Goal: Navigation & Orientation: Find specific page/section

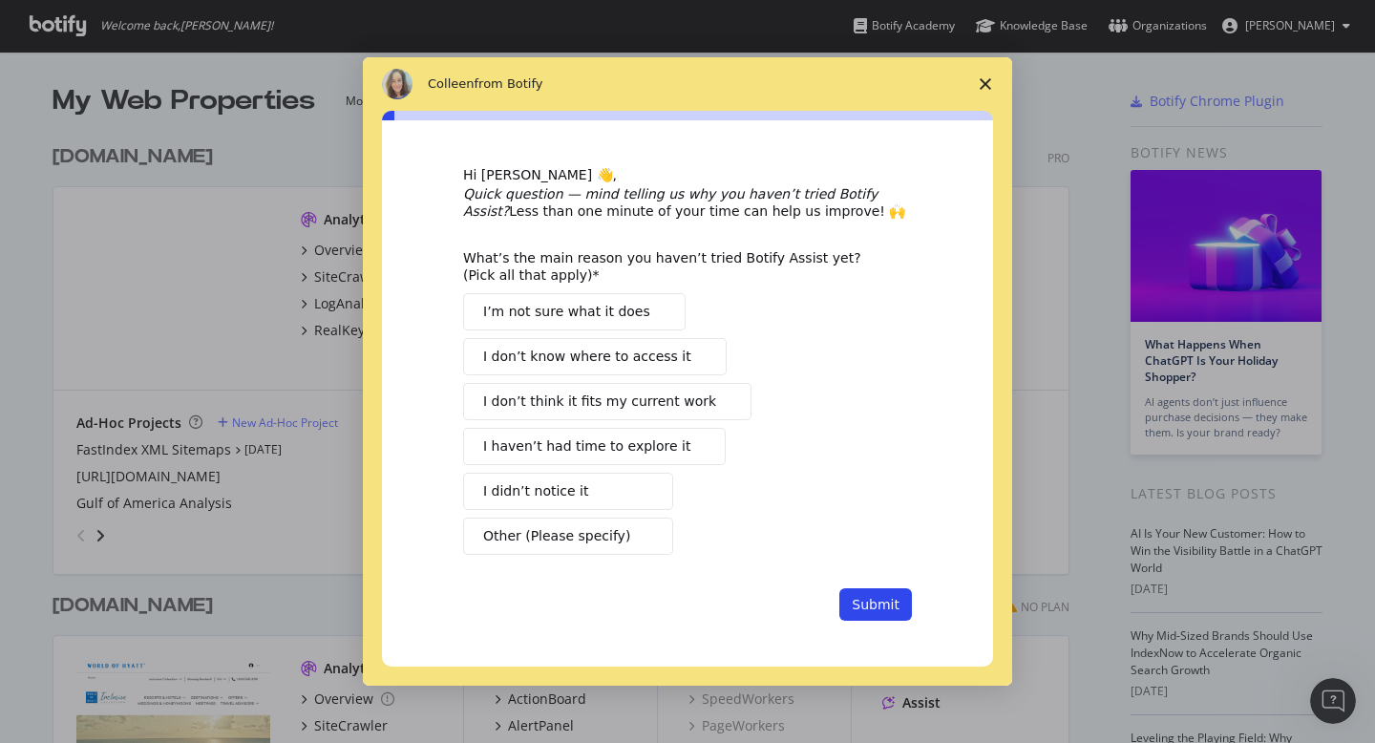
click at [983, 79] on icon "Close survey" at bounding box center [985, 83] width 11 height 11
